Goal: Communication & Community: Answer question/provide support

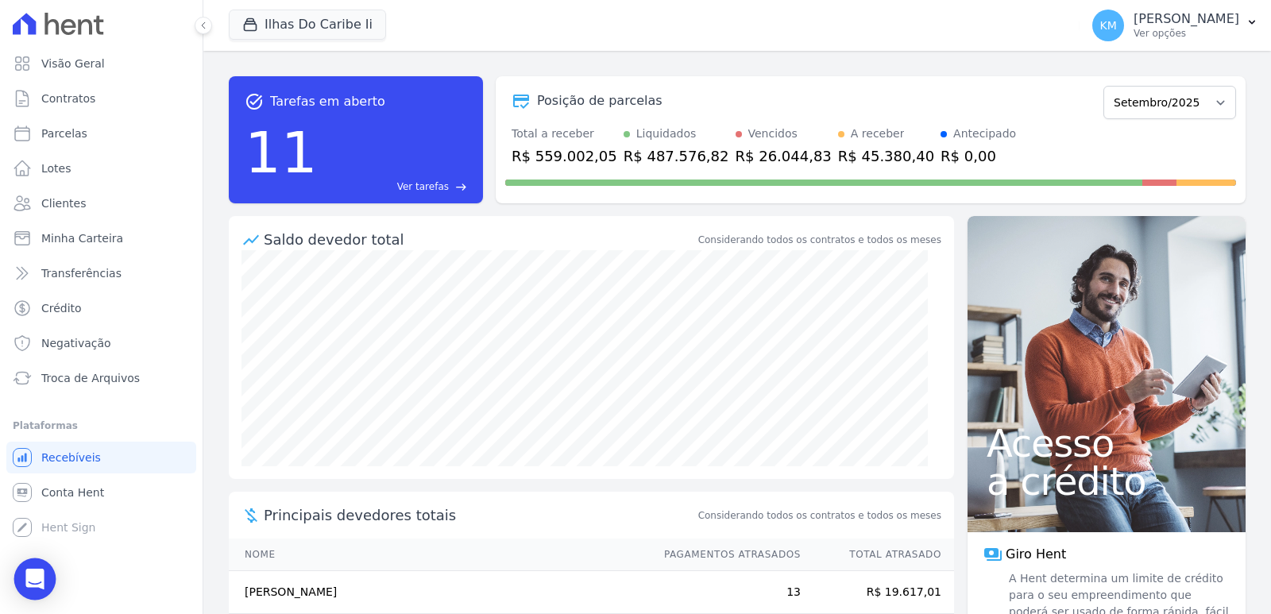
click at [42, 584] on icon "Open Intercom Messenger" at bounding box center [35, 579] width 21 height 21
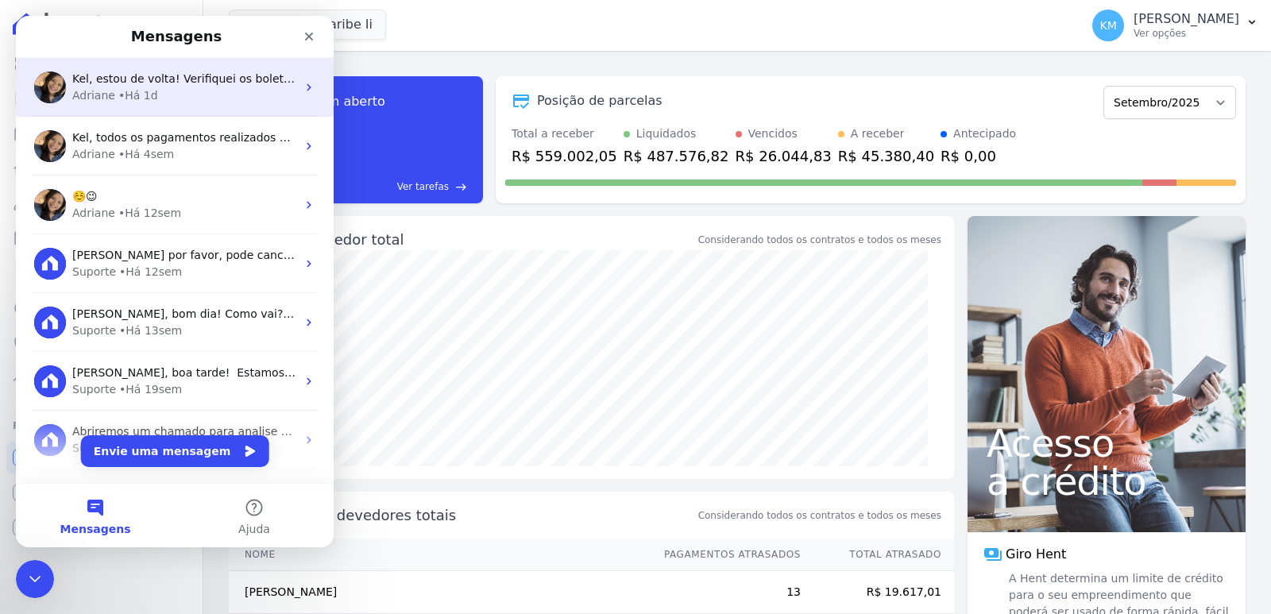
click at [118, 72] on span "Kel, estou de volta! Verifiquei os boletos emitidos e houve a geração do retorn…" at bounding box center [694, 78] width 1244 height 13
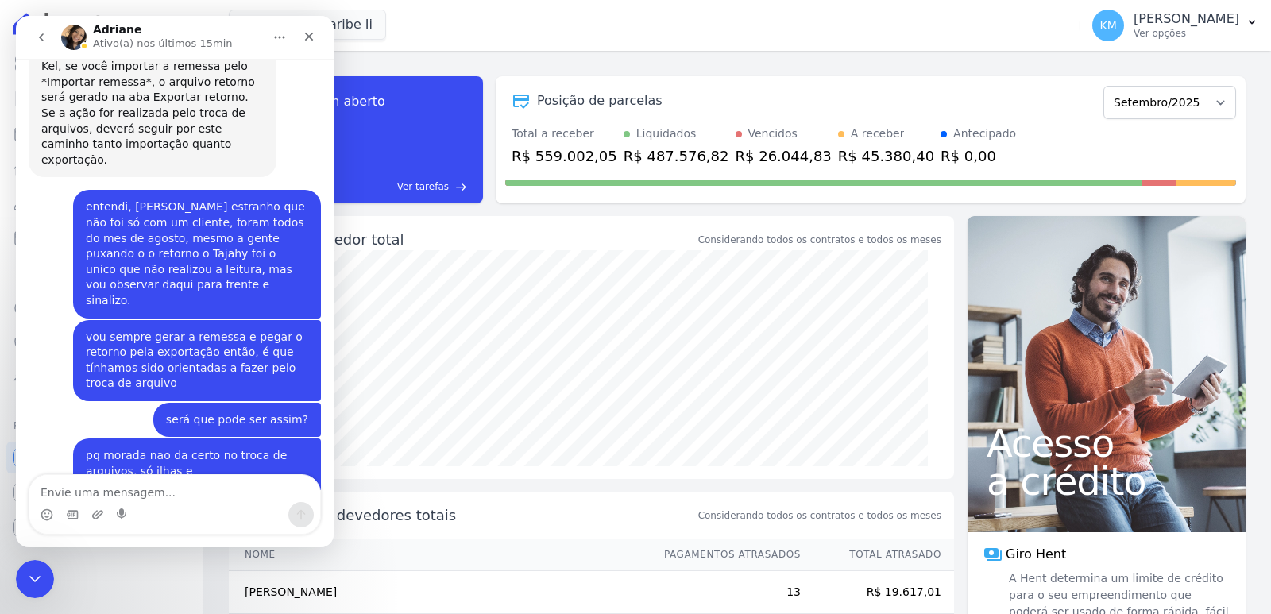
scroll to position [9032, 0]
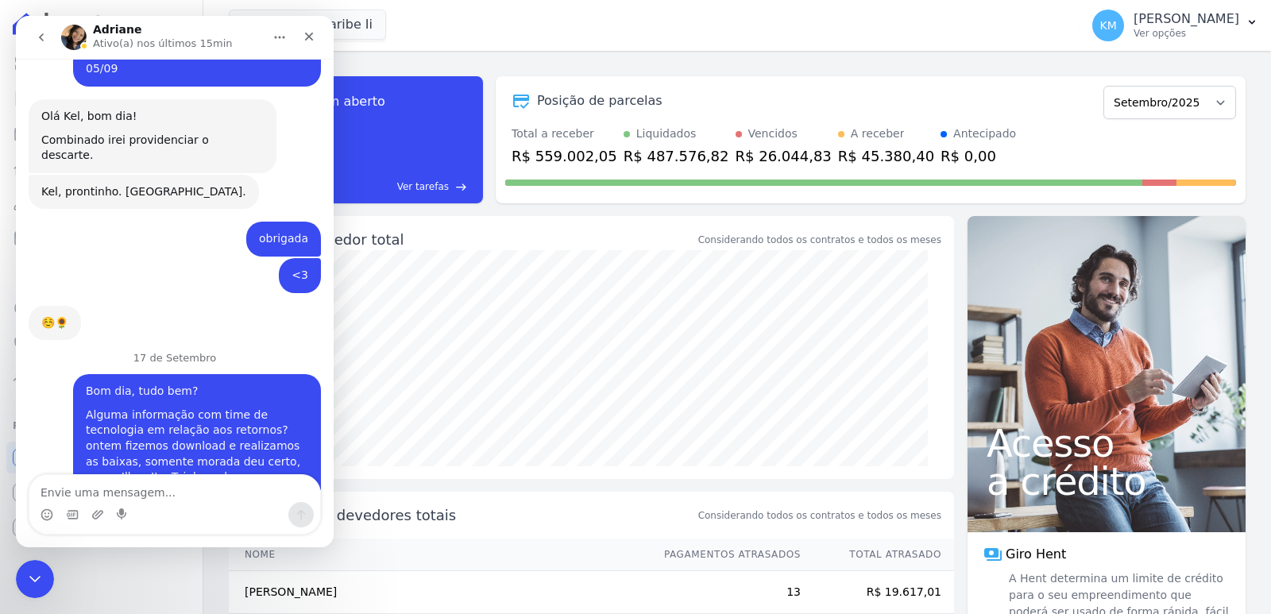
click at [214, 24] on div "[PERSON_NAME](a) nos últimos 15min" at bounding box center [164, 38] width 143 height 28
click at [95, 489] on textarea "Envie uma mensagem..." at bounding box center [174, 488] width 291 height 27
type textarea "b"
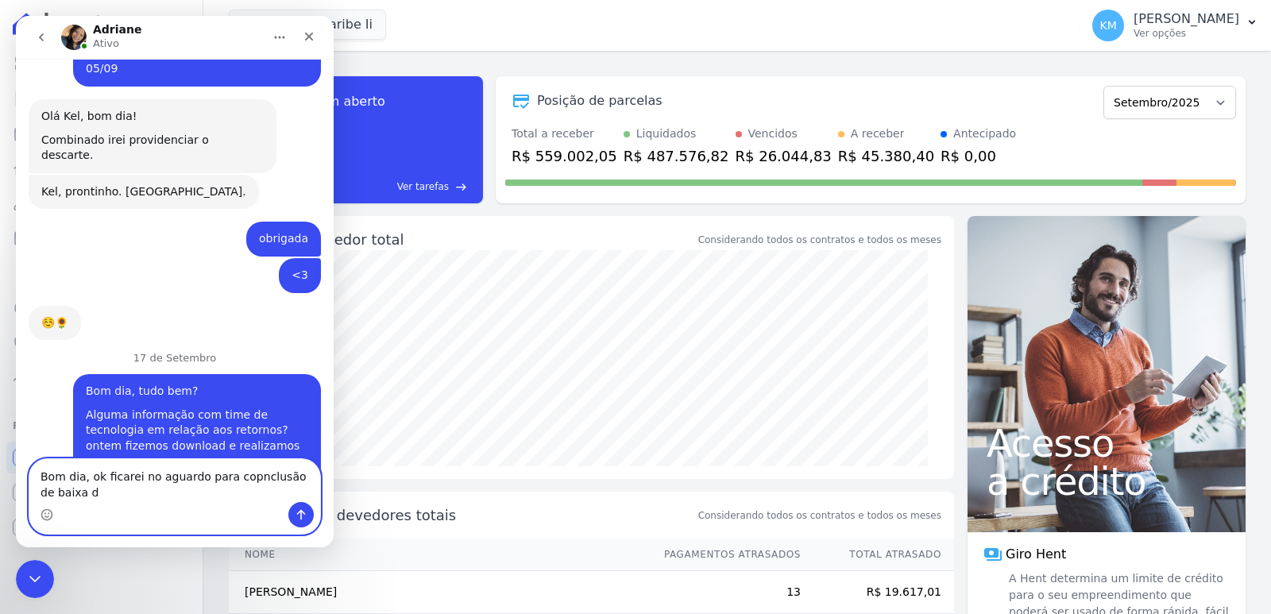
scroll to position [9048, 0]
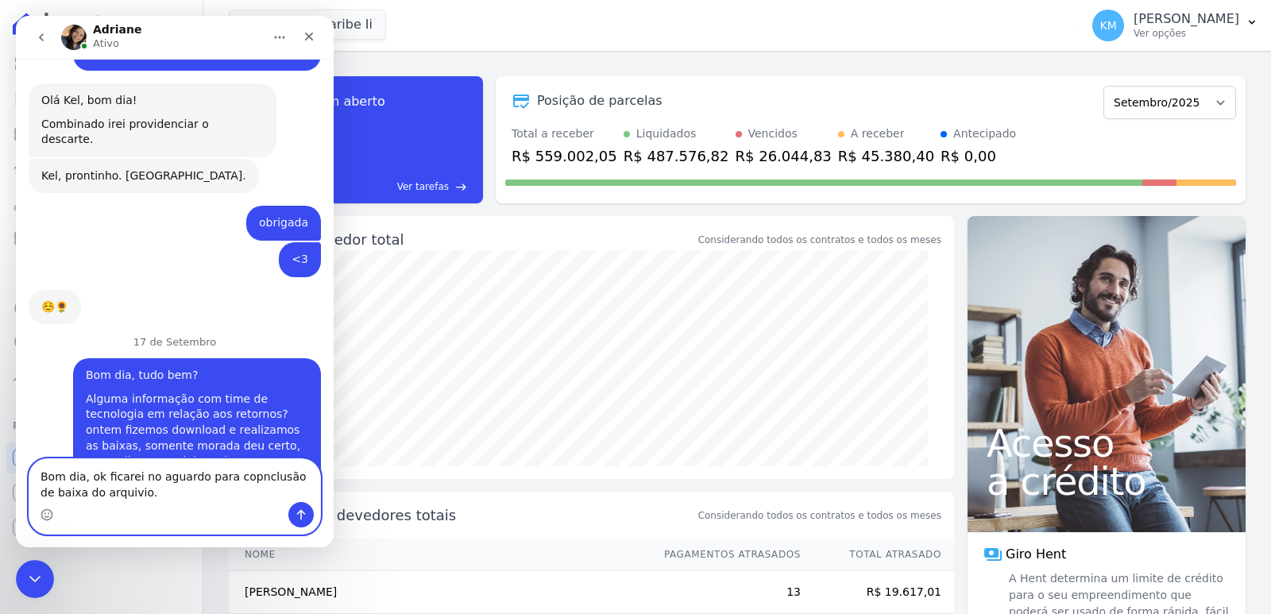
click at [236, 477] on textarea "Bom dia, ok ficarei no aguardo para copnclusão de baixa do arquivio." at bounding box center [174, 480] width 291 height 43
drag, startPoint x: 44, startPoint y: 392, endPoint x: 68, endPoint y: 421, distance: 37.3
click at [179, 495] on textarea "Bom dia, ok ficarei no aguardo para conclusão de baixa do arquivio." at bounding box center [174, 480] width 291 height 43
type textarea "Bom dia, ok ficarei no aguardo para conclusão de baixa do arquivo."
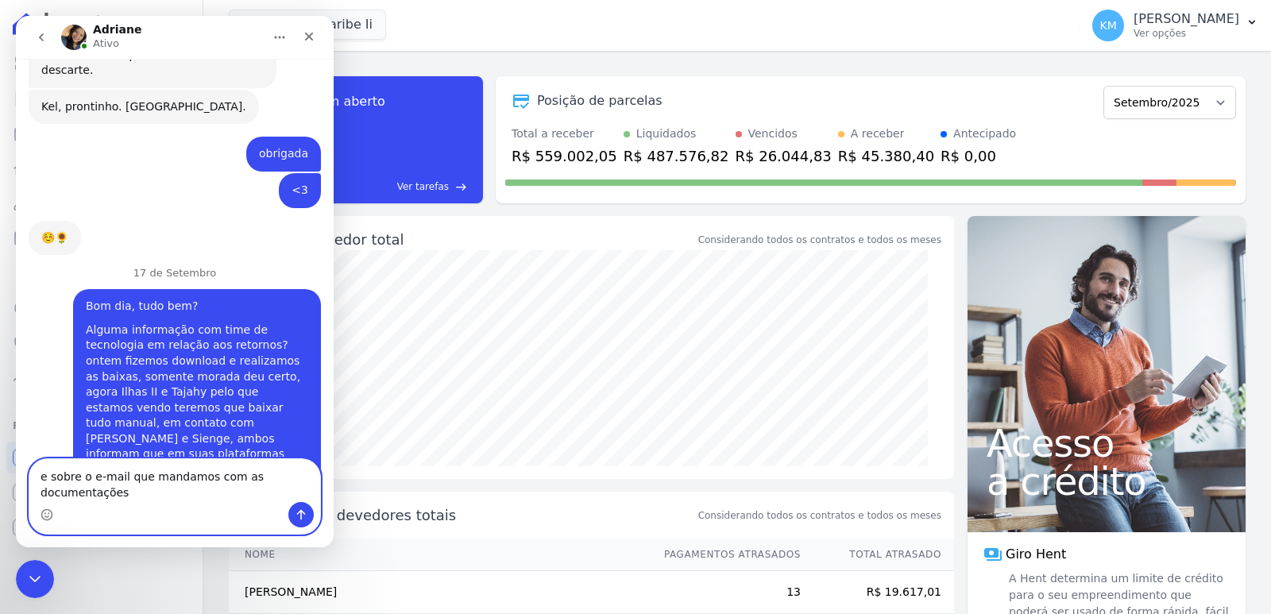
scroll to position [9133, 0]
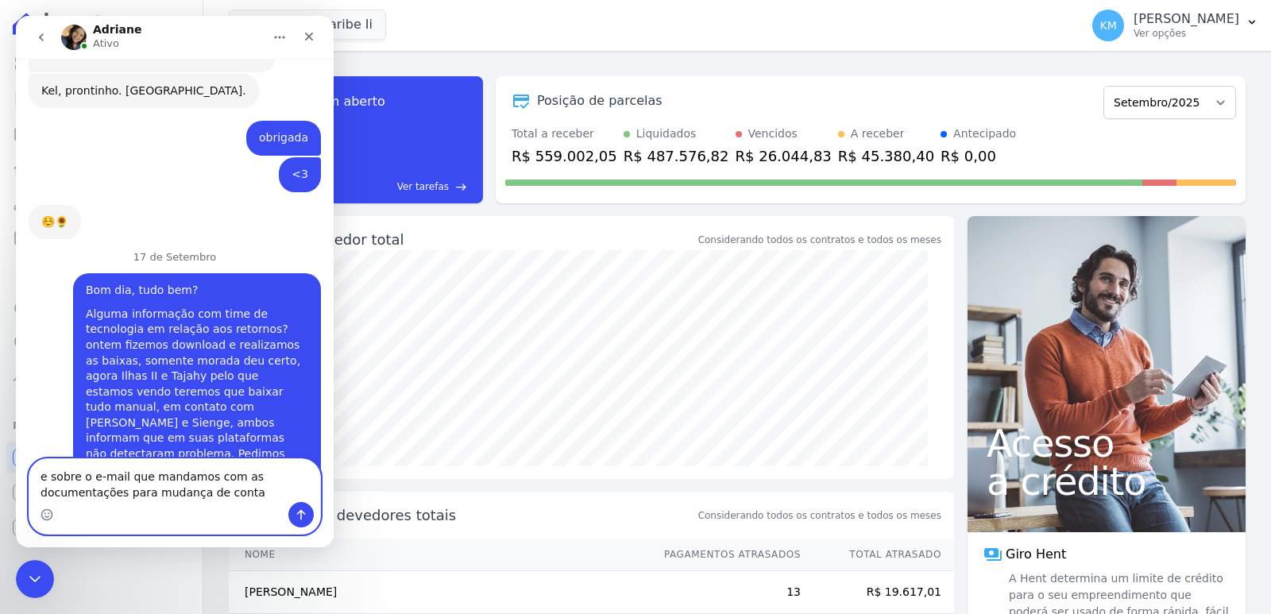
type textarea "e sobre o e-mail que mandamos com as documentações para mudança de conta"
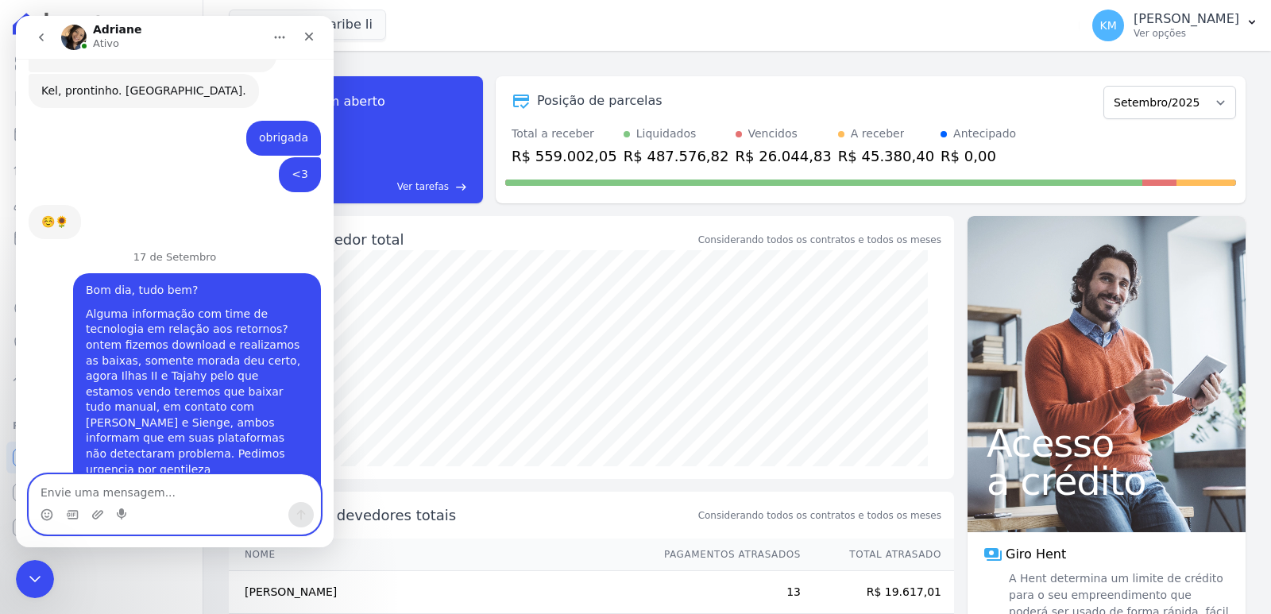
scroll to position [9168, 0]
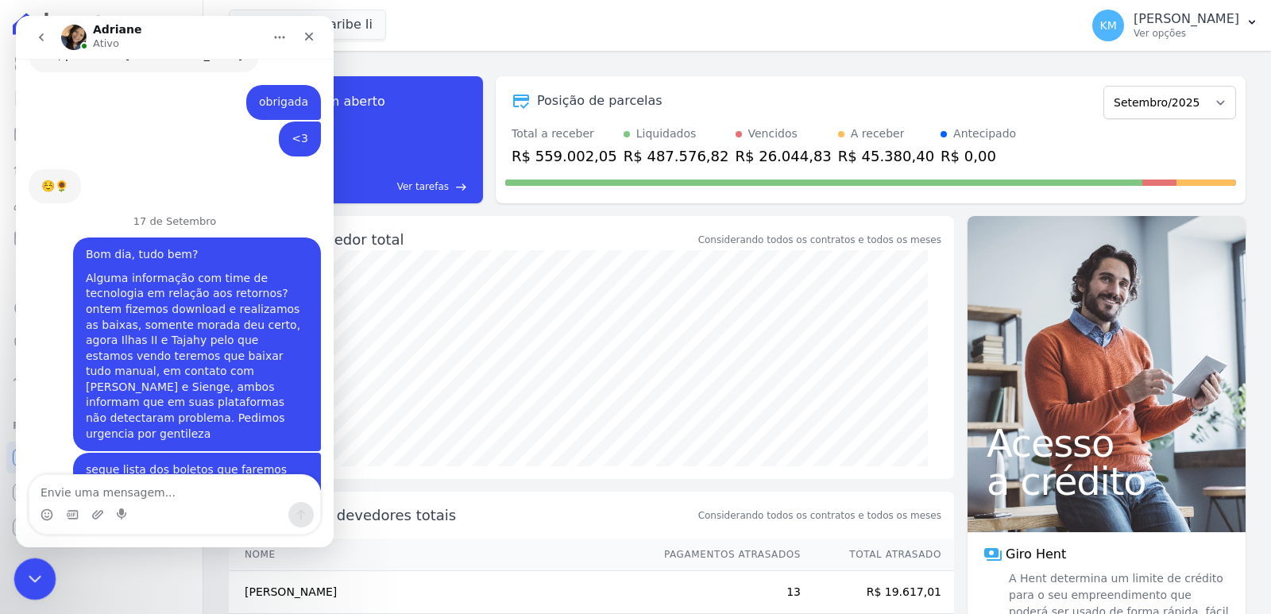
click at [52, 567] on html at bounding box center [33, 577] width 38 height 38
click at [105, 494] on textarea "Envie uma mensagem..." at bounding box center [174, 488] width 291 height 27
type textarea "?"
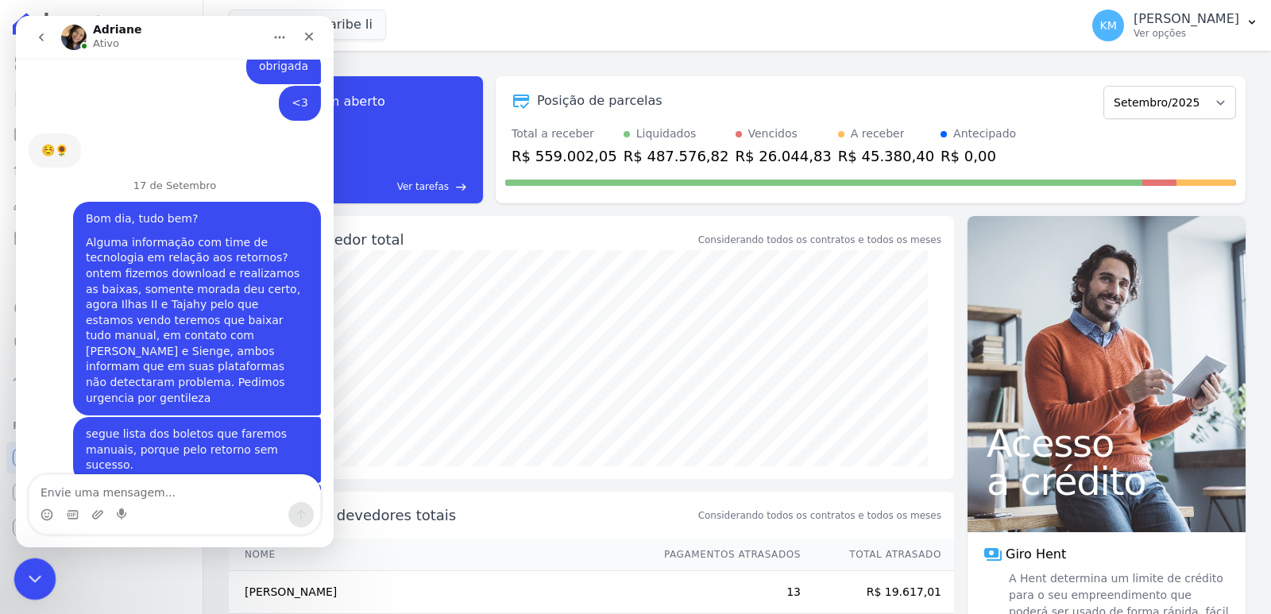
drag, startPoint x: 25, startPoint y: 571, endPoint x: 77, endPoint y: 560, distance: 53.6
click at [23, 569] on icon "Encerramento do Messenger da Intercom" at bounding box center [32, 576] width 19 height 19
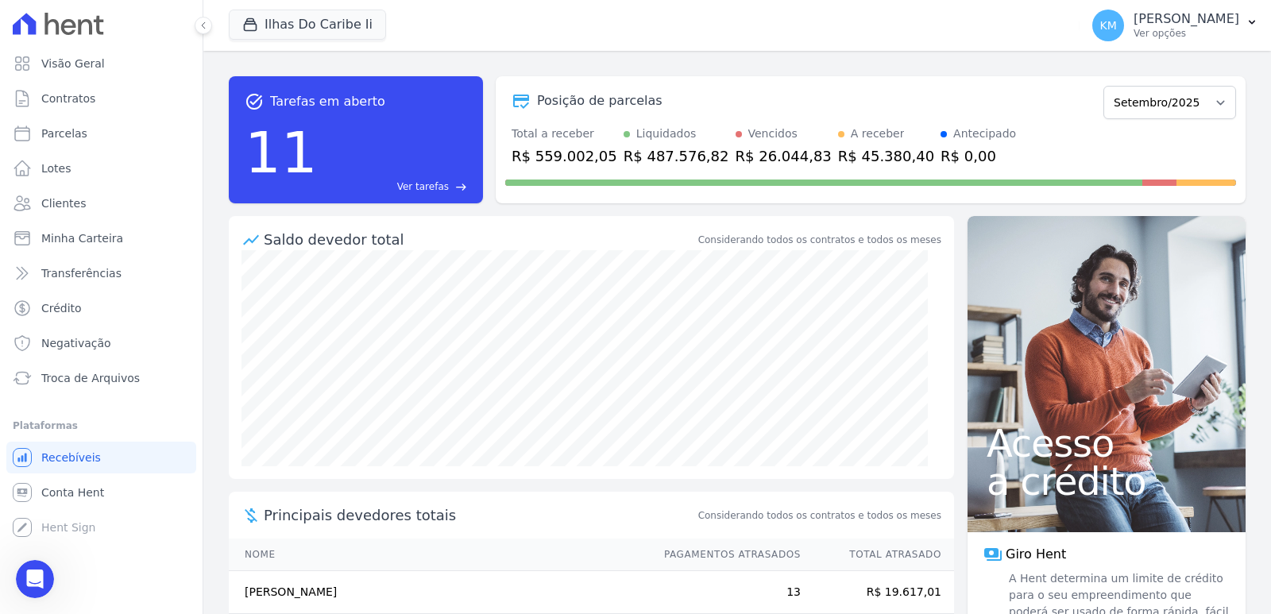
scroll to position [9265, 0]
